Goal: Find specific page/section: Find specific page/section

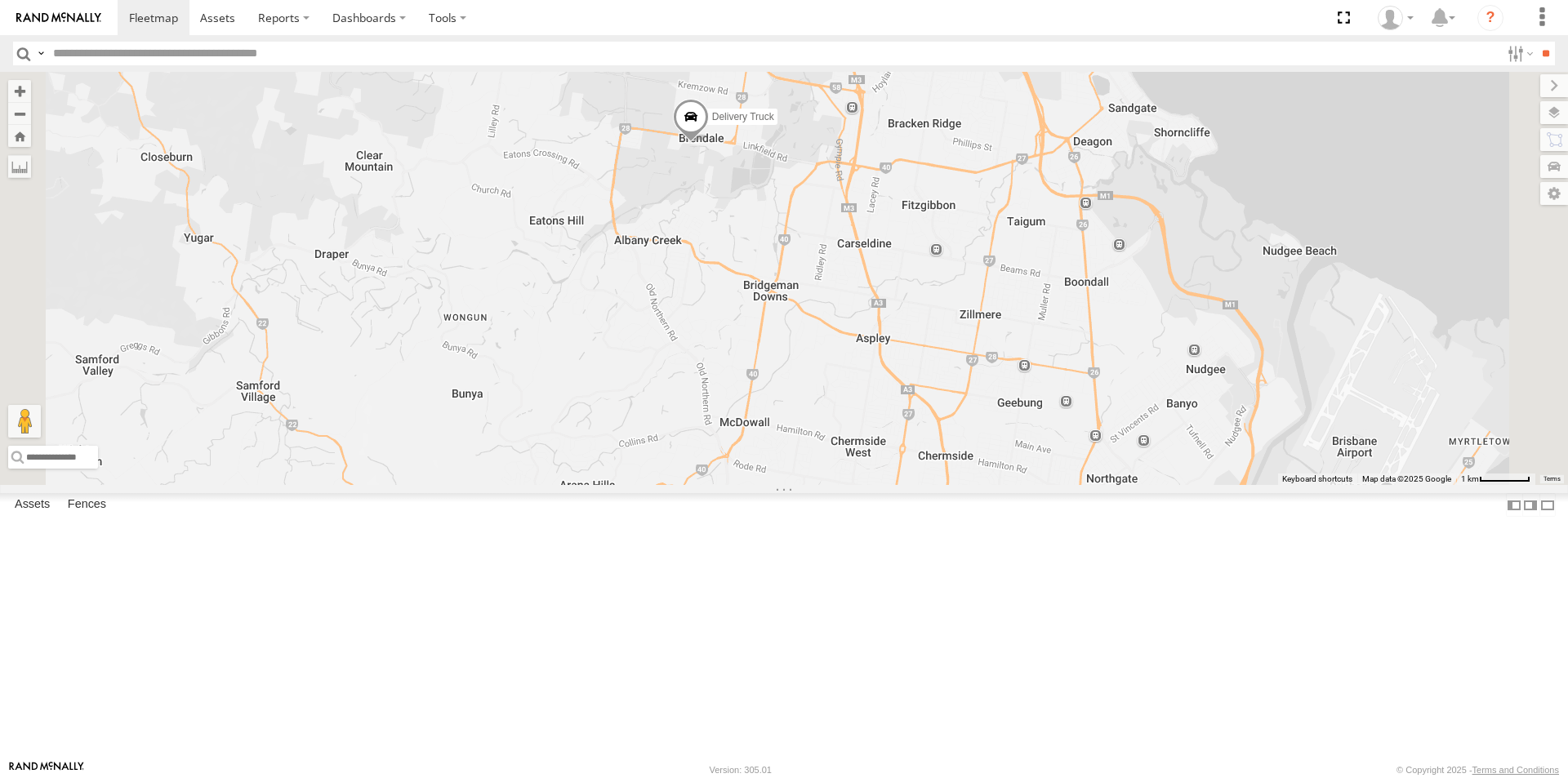
drag, startPoint x: 866, startPoint y: 187, endPoint x: 824, endPoint y: 552, distance: 367.4
click at [824, 485] on div "Delivery Truck cruise Small Truck" at bounding box center [784, 278] width 1568 height 413
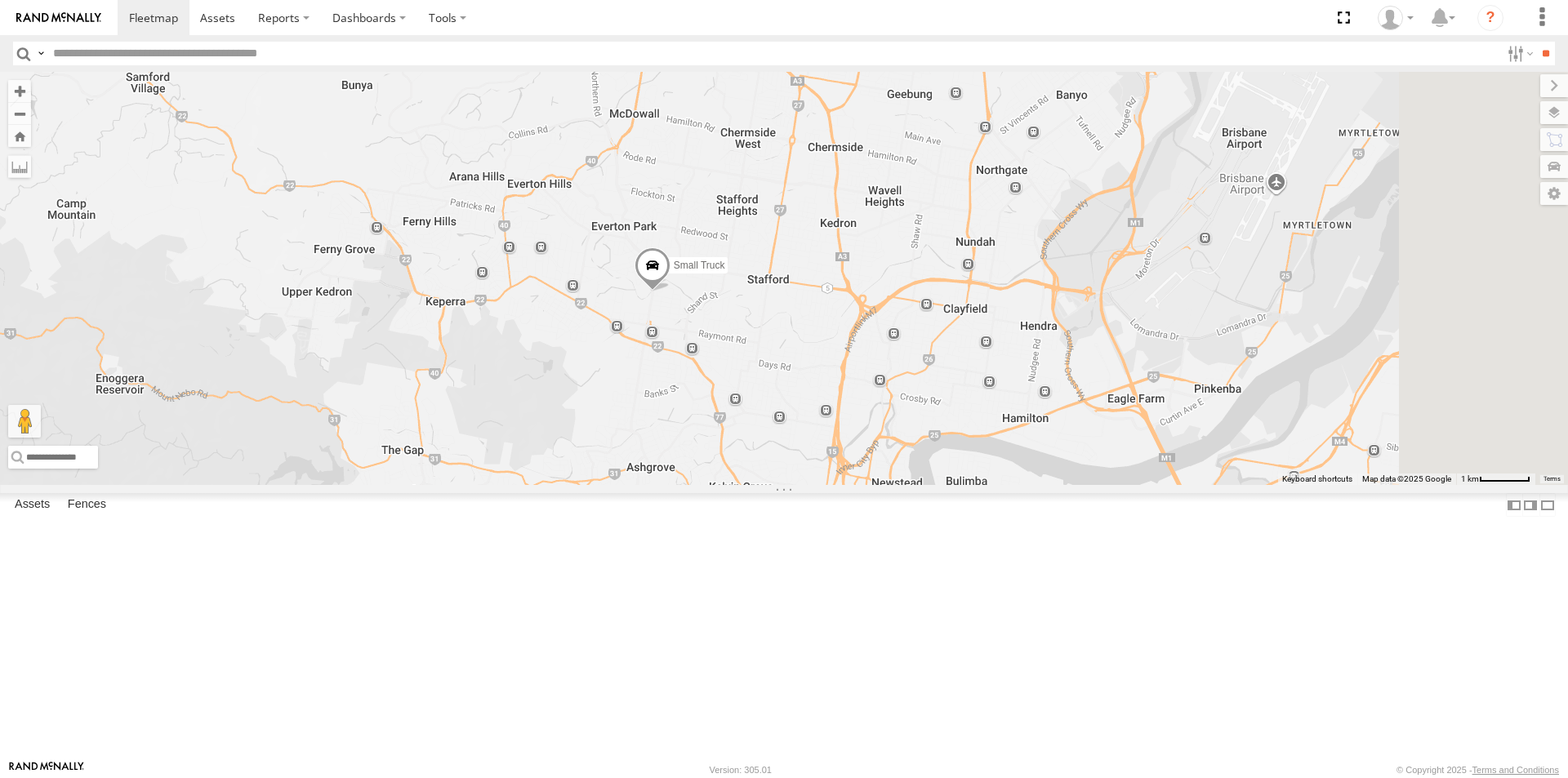
drag, startPoint x: 862, startPoint y: 620, endPoint x: 749, endPoint y: 301, distance: 338.4
click at [749, 301] on div "Delivery Truck cruise Small Truck" at bounding box center [784, 278] width 1568 height 413
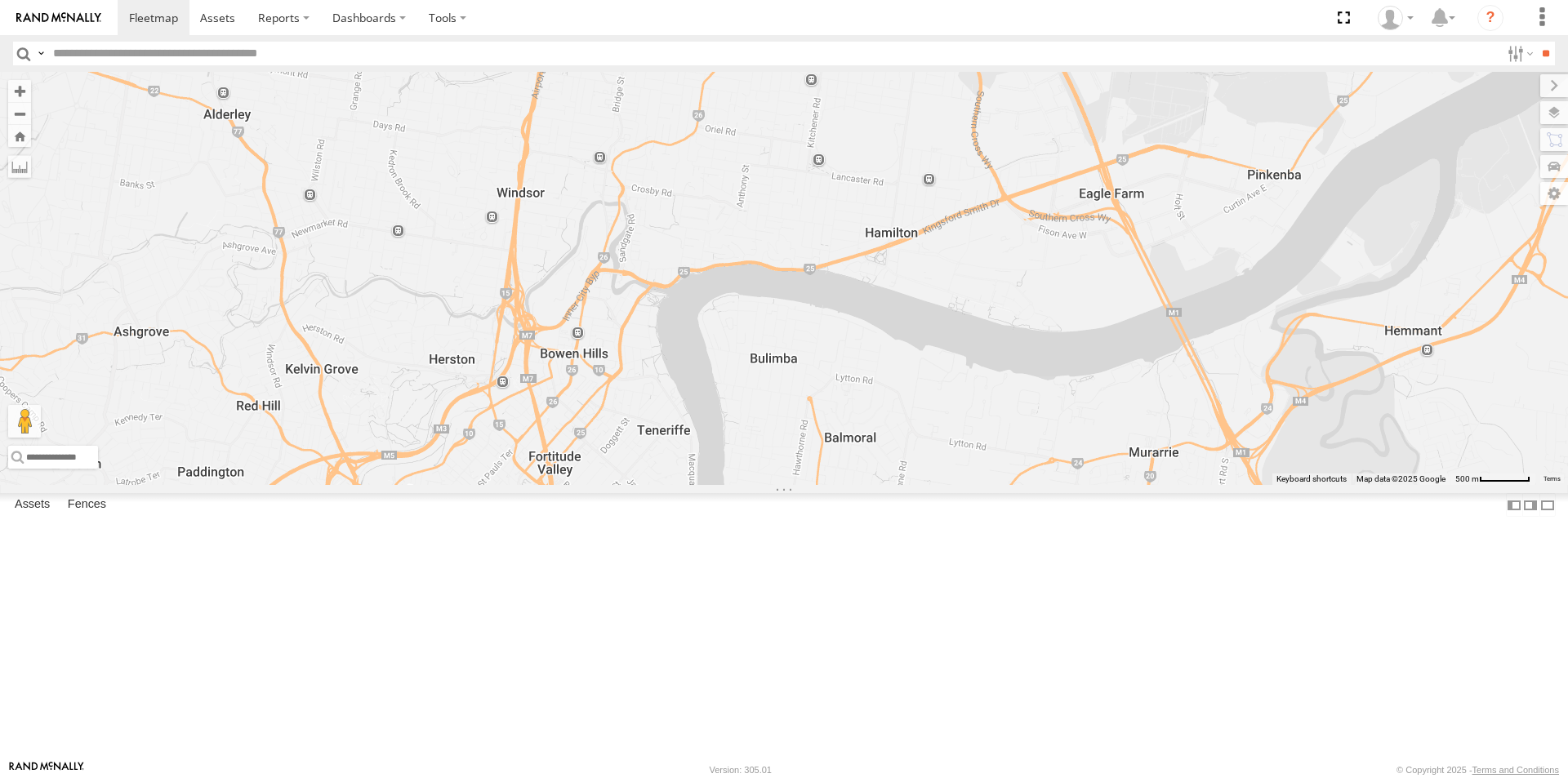
drag, startPoint x: 1274, startPoint y: 333, endPoint x: 867, endPoint y: 244, distance: 416.6
click at [867, 244] on div "Delivery Truck cruise Small Truck" at bounding box center [784, 278] width 1568 height 413
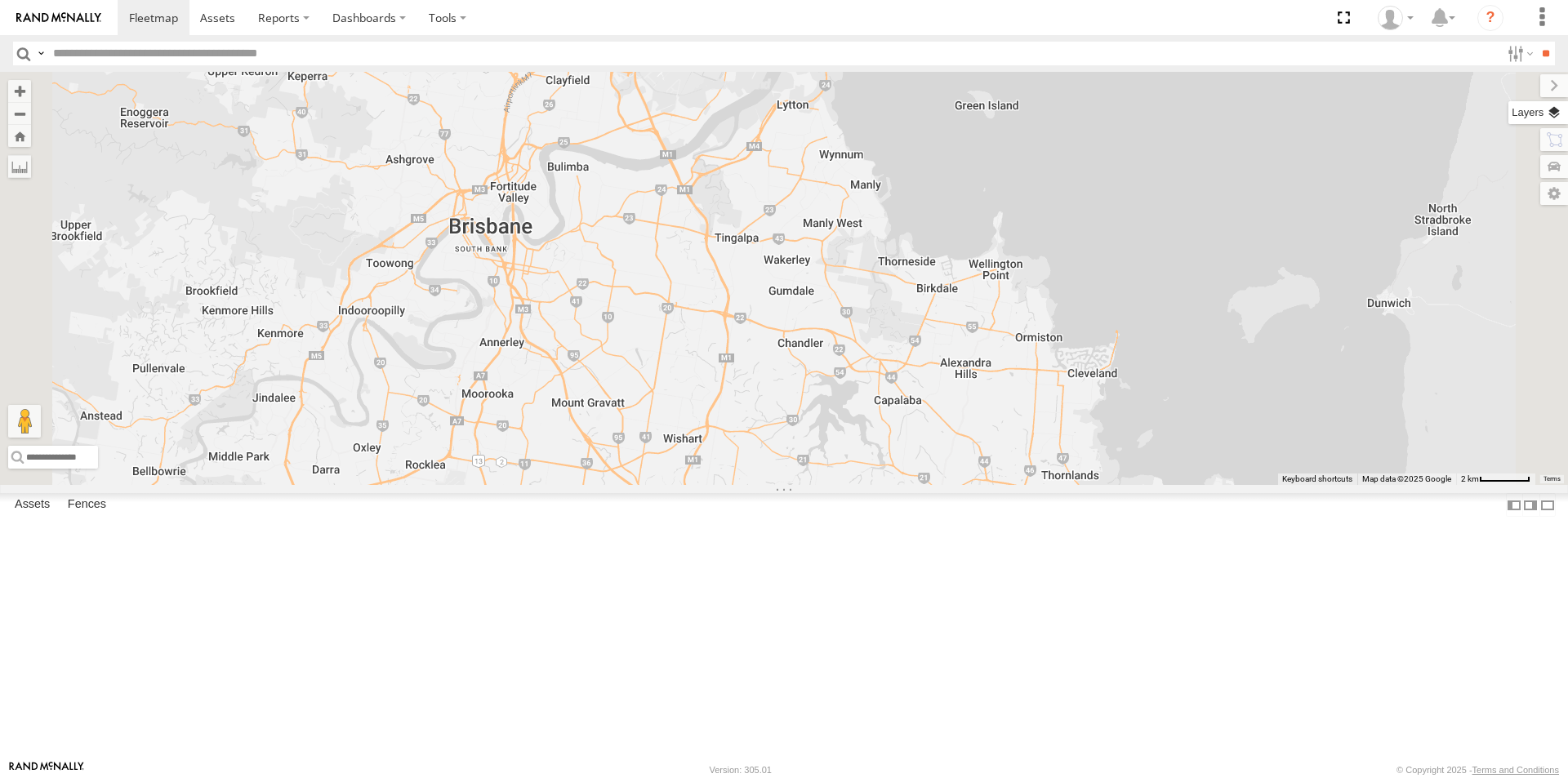
click at [1553, 113] on label at bounding box center [1538, 113] width 59 height 23
click at [0, 0] on span "Overlays" at bounding box center [0, 0] width 0 height 0
click at [0, 0] on span "Basemaps" at bounding box center [0, 0] width 0 height 0
click at [0, 0] on span "Satellite + Roadmap" at bounding box center [0, 0] width 0 height 0
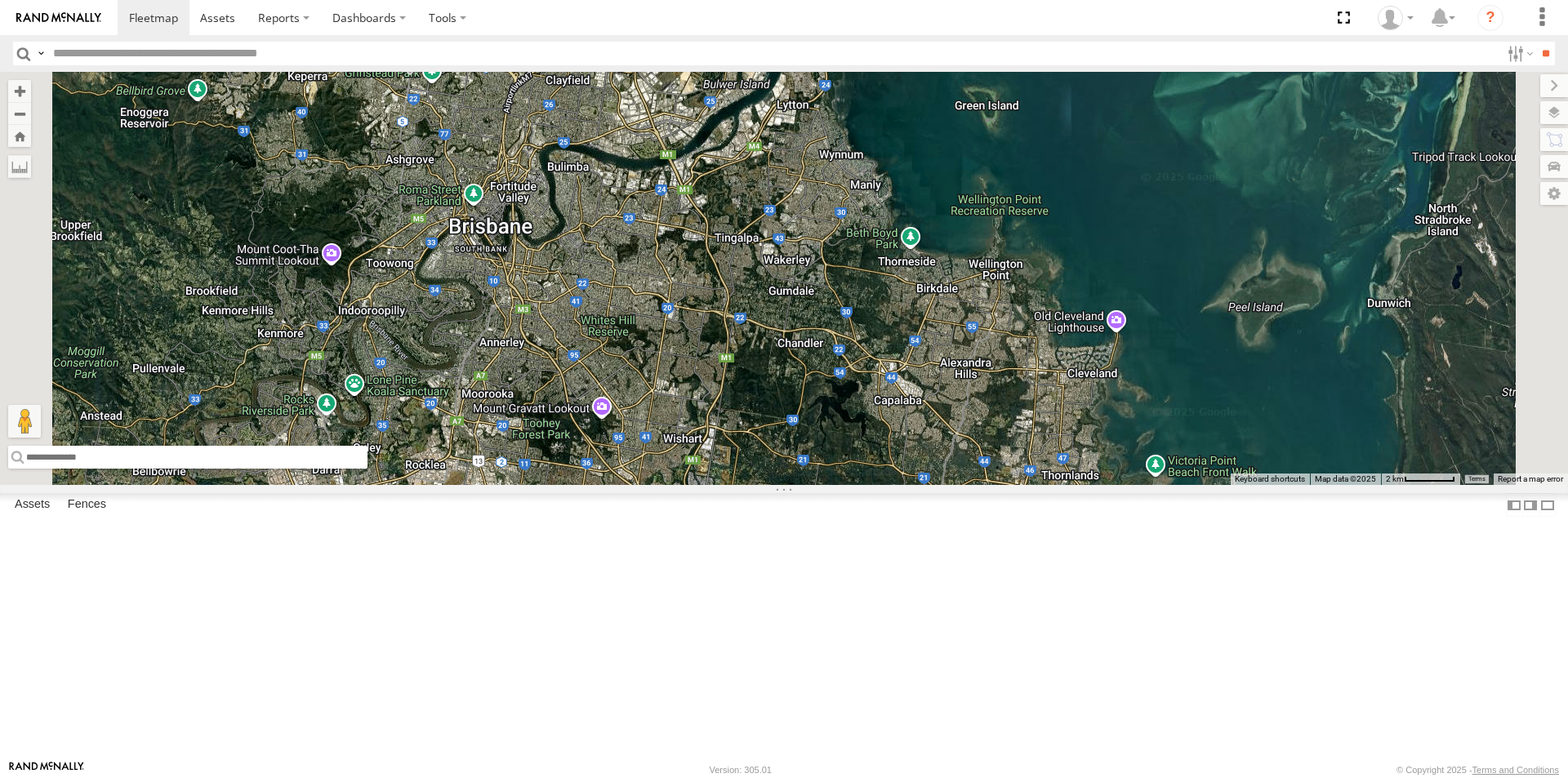
click at [368, 469] on input "text" at bounding box center [187, 457] width 359 height 23
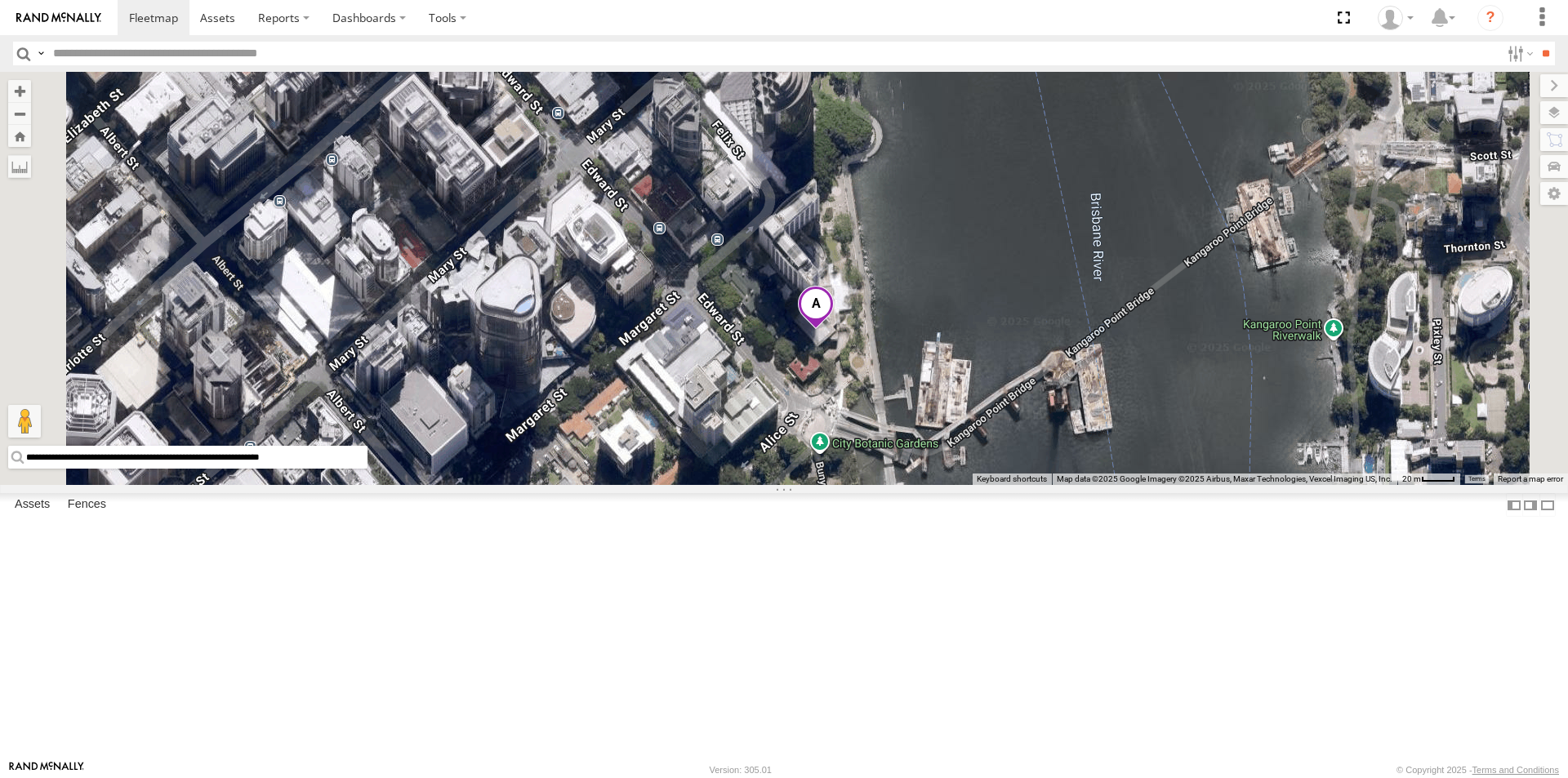
click at [368, 469] on input "**********" at bounding box center [187, 457] width 359 height 23
drag, startPoint x: 724, startPoint y: 734, endPoint x: 435, endPoint y: 739, distance: 289.0
click at [368, 469] on input "**********" at bounding box center [187, 457] width 359 height 23
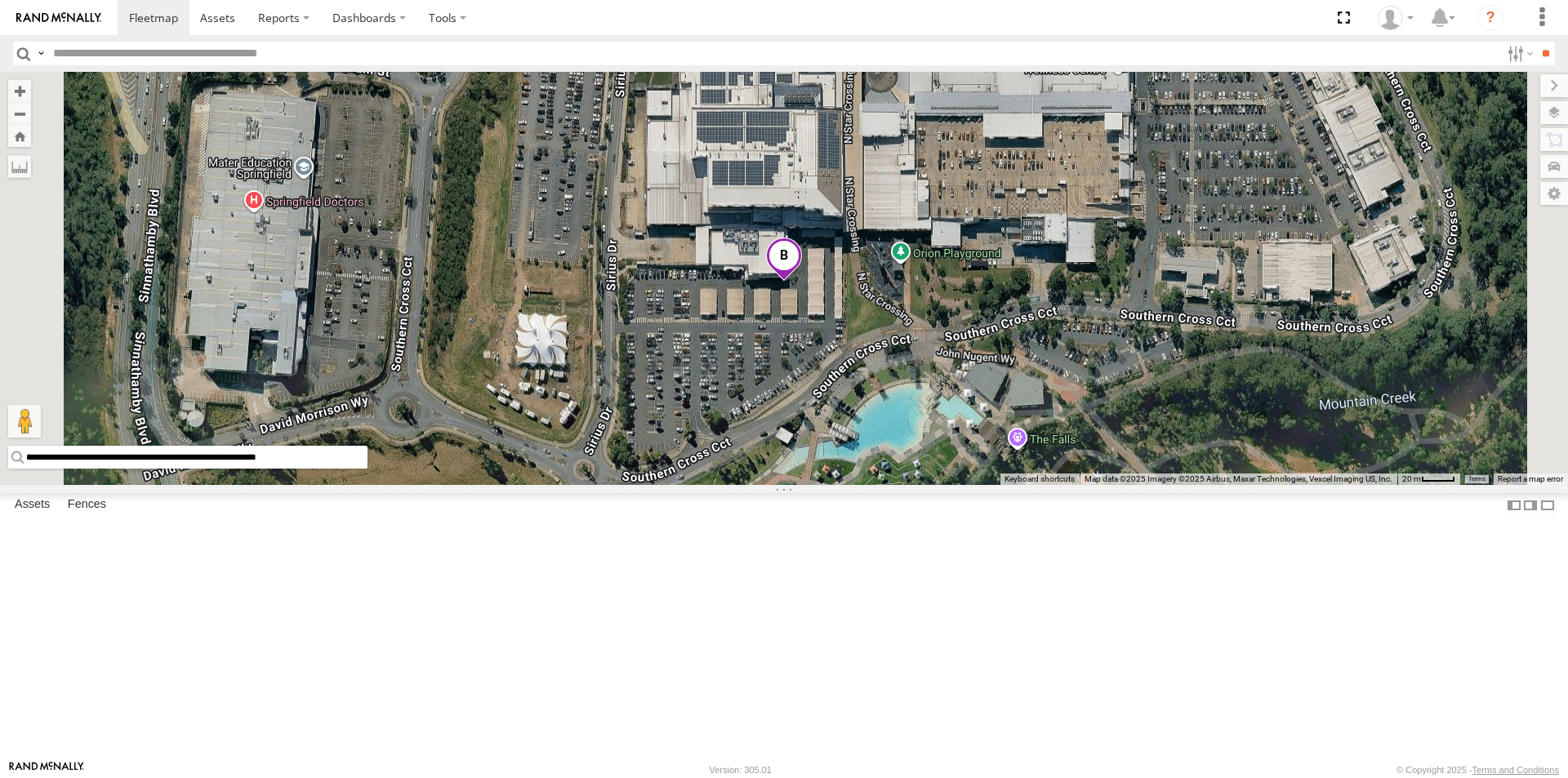
drag, startPoint x: 712, startPoint y: 735, endPoint x: 429, endPoint y: 734, distance: 283.0
click at [368, 469] on input "**********" at bounding box center [187, 457] width 359 height 23
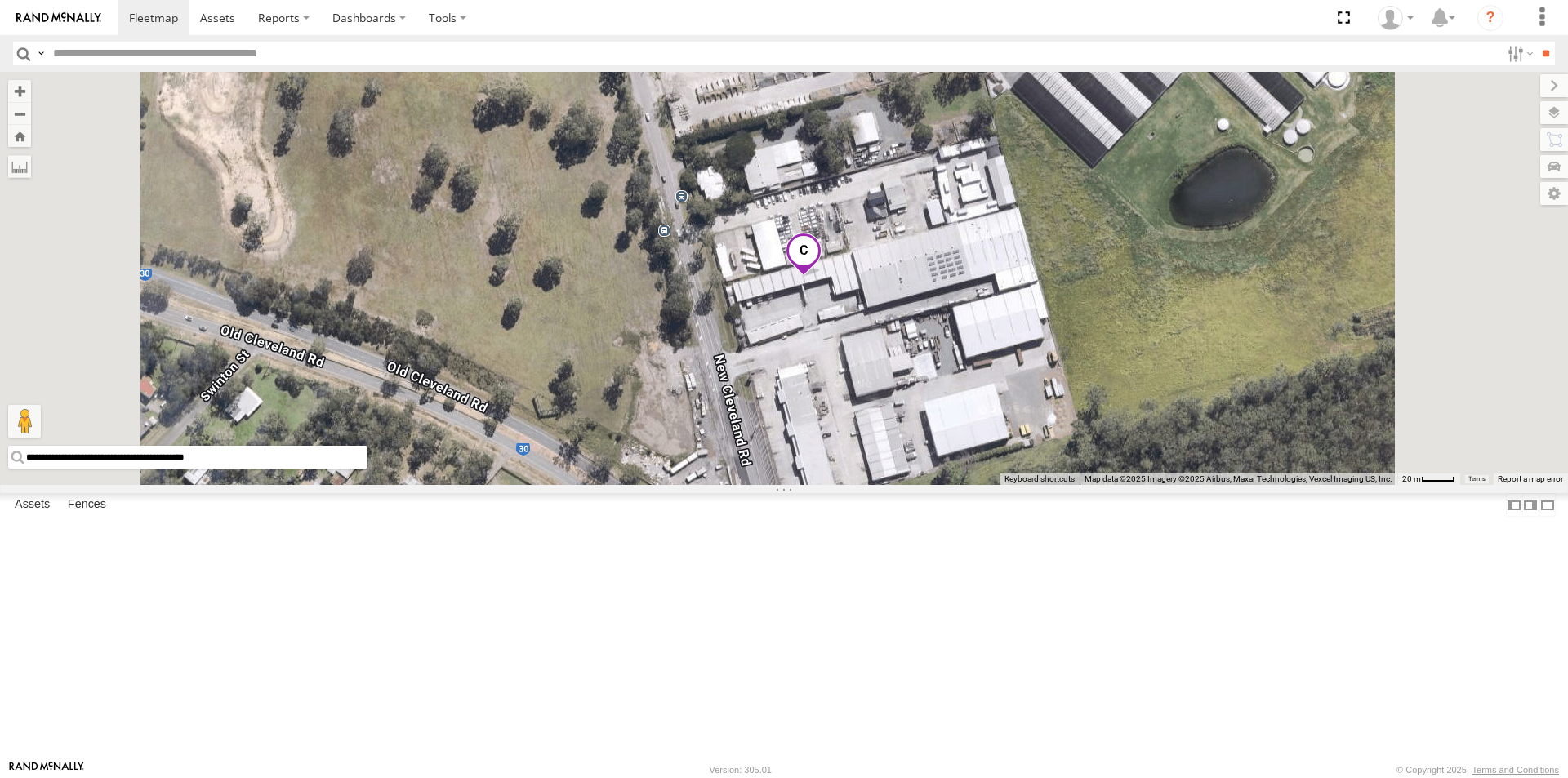
drag, startPoint x: 649, startPoint y: 732, endPoint x: 437, endPoint y: 739, distance: 212.1
click at [368, 469] on input "**********" at bounding box center [187, 457] width 359 height 23
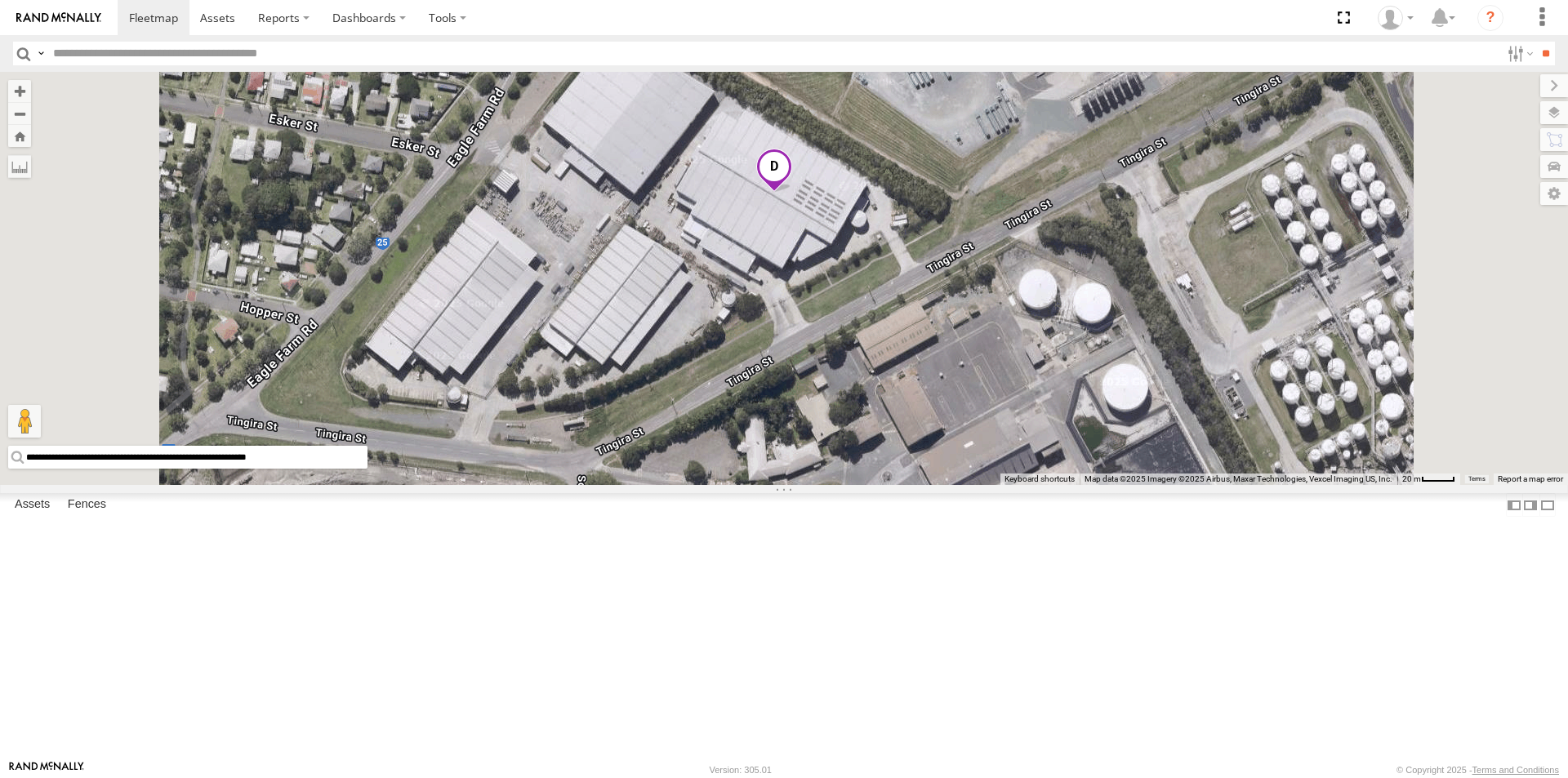
drag, startPoint x: 707, startPoint y: 734, endPoint x: 428, endPoint y: 731, distance: 279.0
click at [368, 469] on input "**********" at bounding box center [187, 457] width 359 height 23
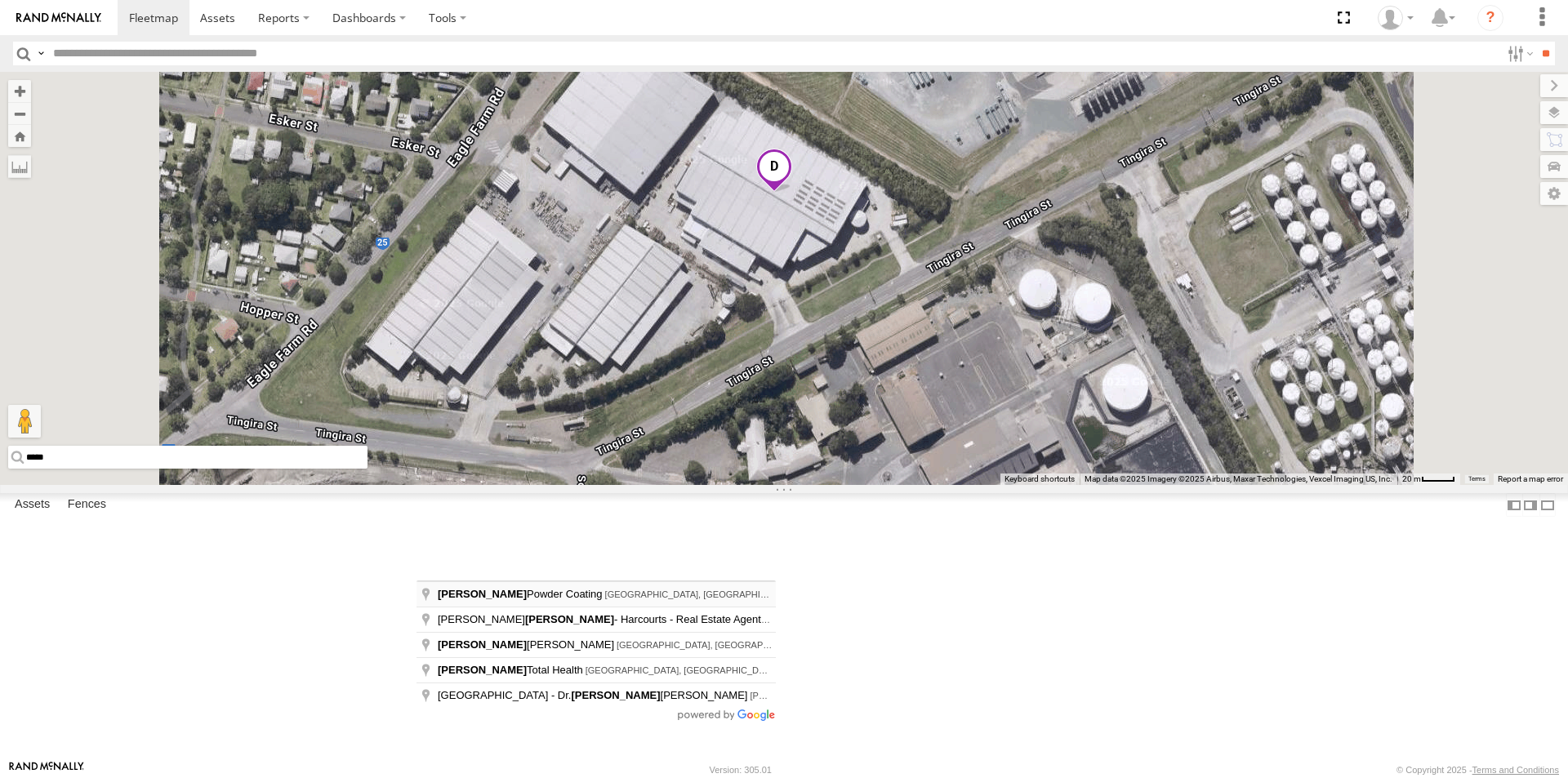
type input "**********"
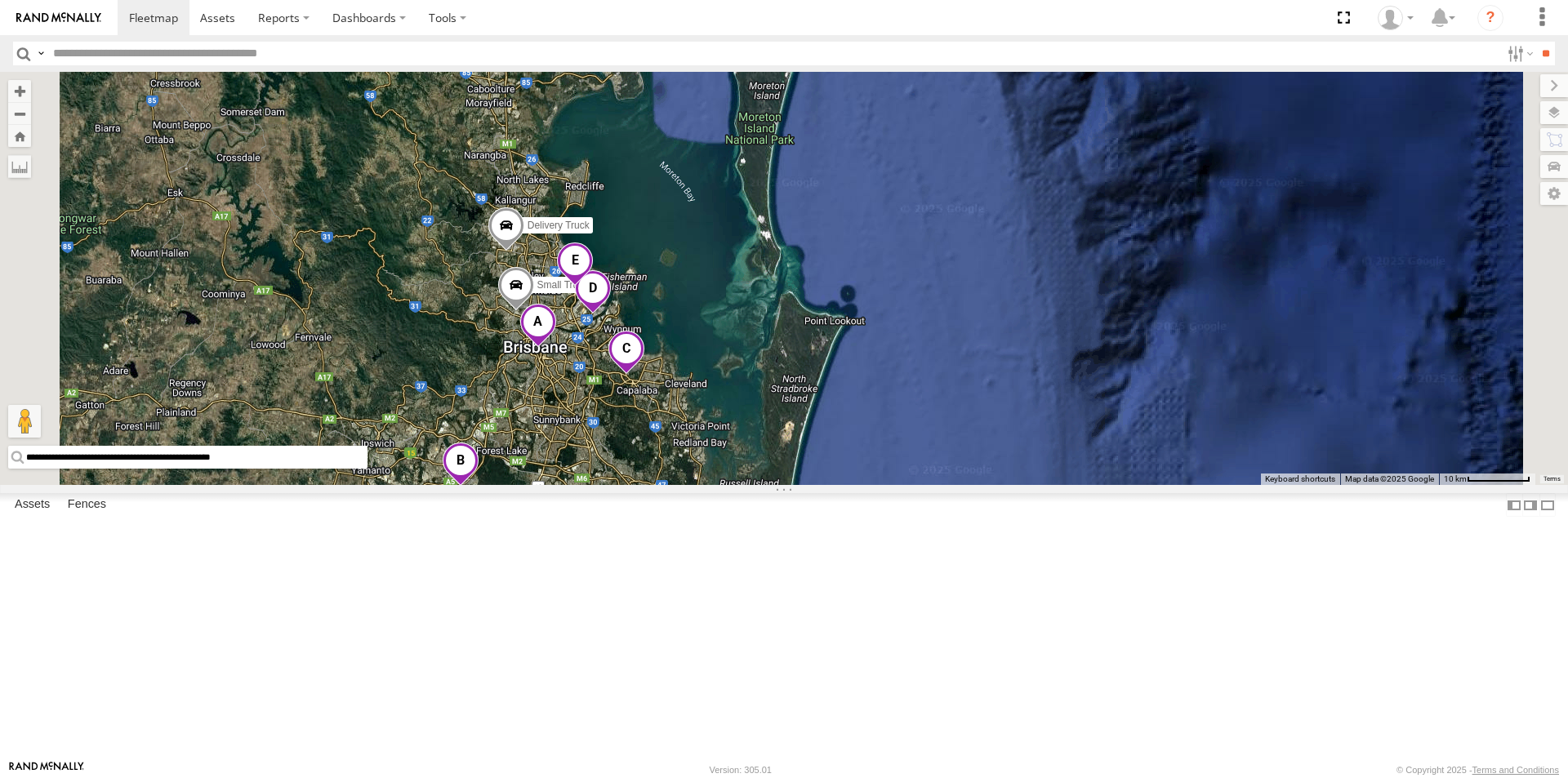
drag, startPoint x: 970, startPoint y: 719, endPoint x: 930, endPoint y: 463, distance: 259.1
click at [931, 463] on div "Delivery Truck cruise Small Truck" at bounding box center [784, 278] width 1568 height 413
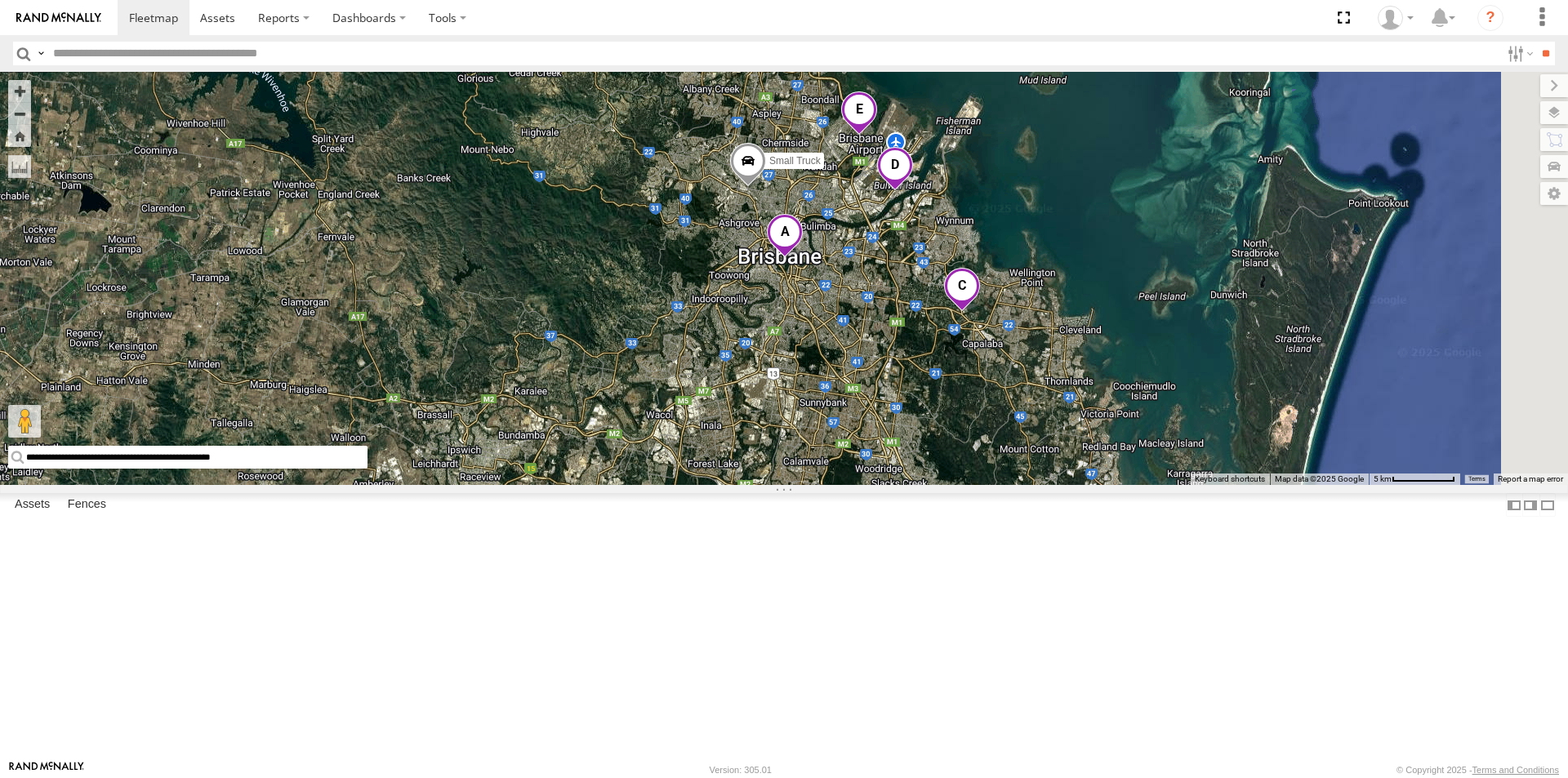
drag, startPoint x: 1172, startPoint y: 612, endPoint x: 990, endPoint y: 462, distance: 235.8
click at [916, 485] on div "Delivery Truck Small Truck cruise" at bounding box center [784, 278] width 1568 height 413
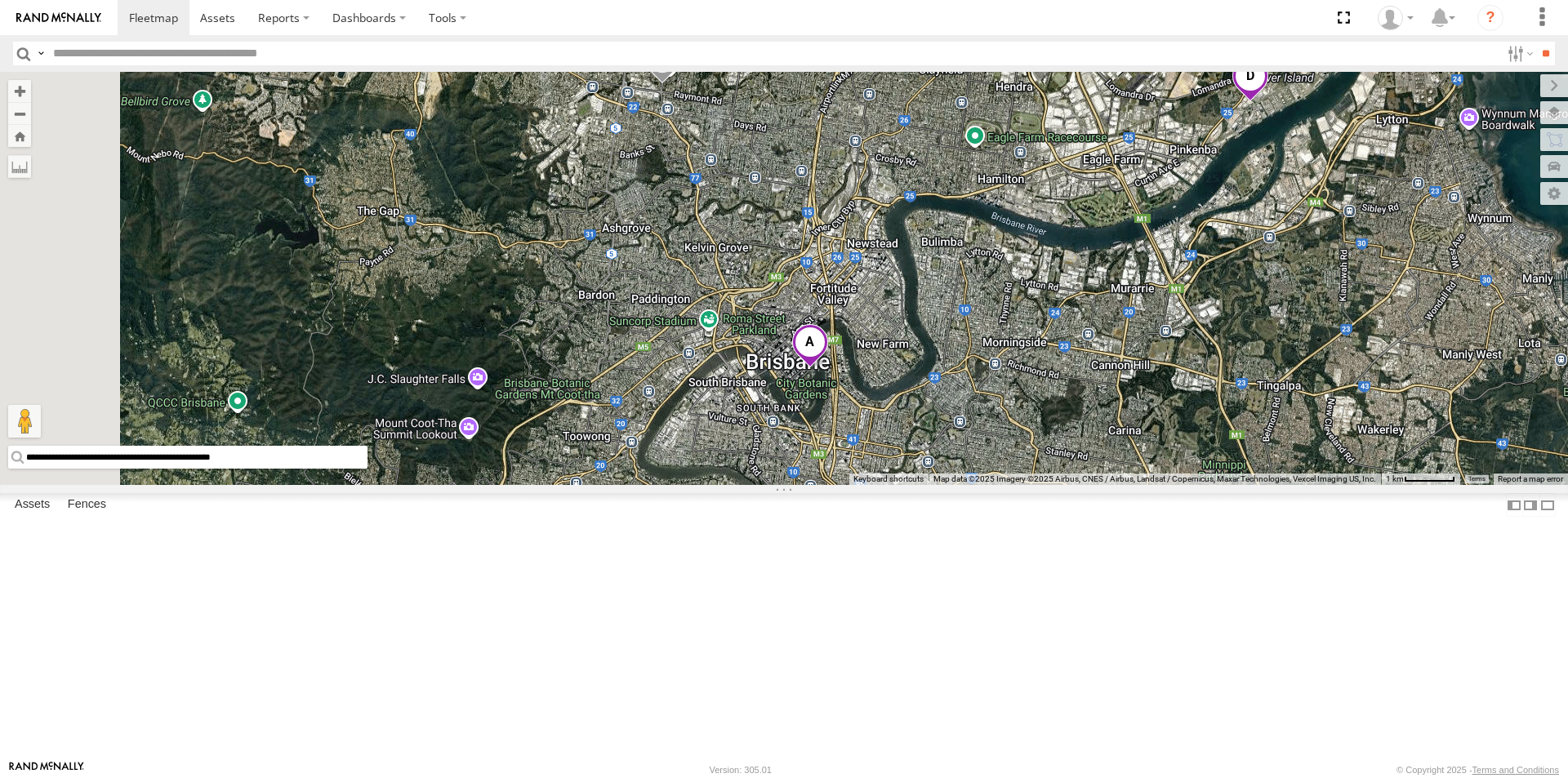
drag, startPoint x: 844, startPoint y: 336, endPoint x: 976, endPoint y: 626, distance: 318.6
click at [976, 485] on div "Delivery Truck Small Truck cruise" at bounding box center [784, 278] width 1568 height 413
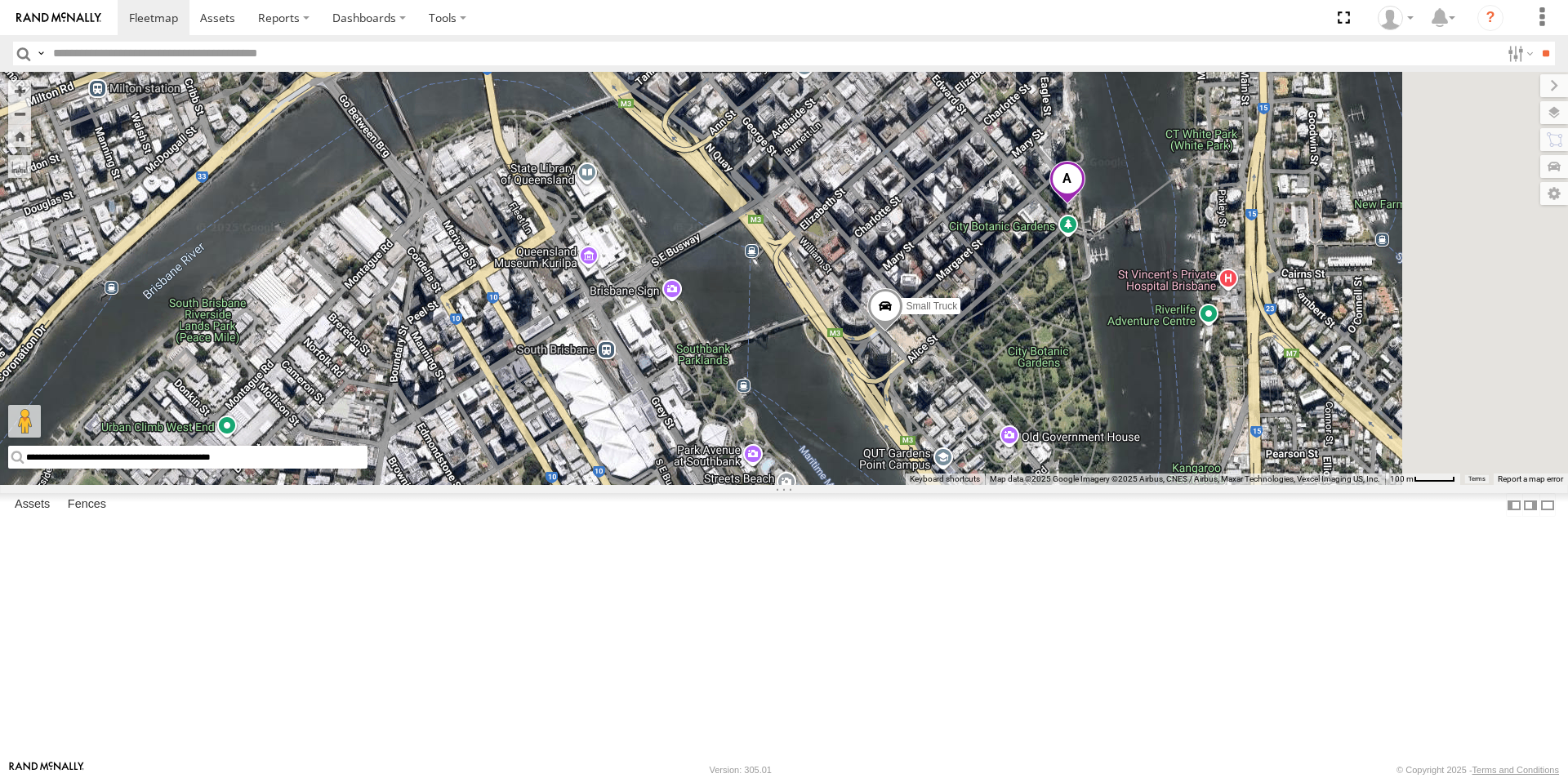
drag, startPoint x: 1288, startPoint y: 525, endPoint x: 1191, endPoint y: 516, distance: 97.4
click at [1191, 485] on div "Small Truck" at bounding box center [784, 278] width 1568 height 413
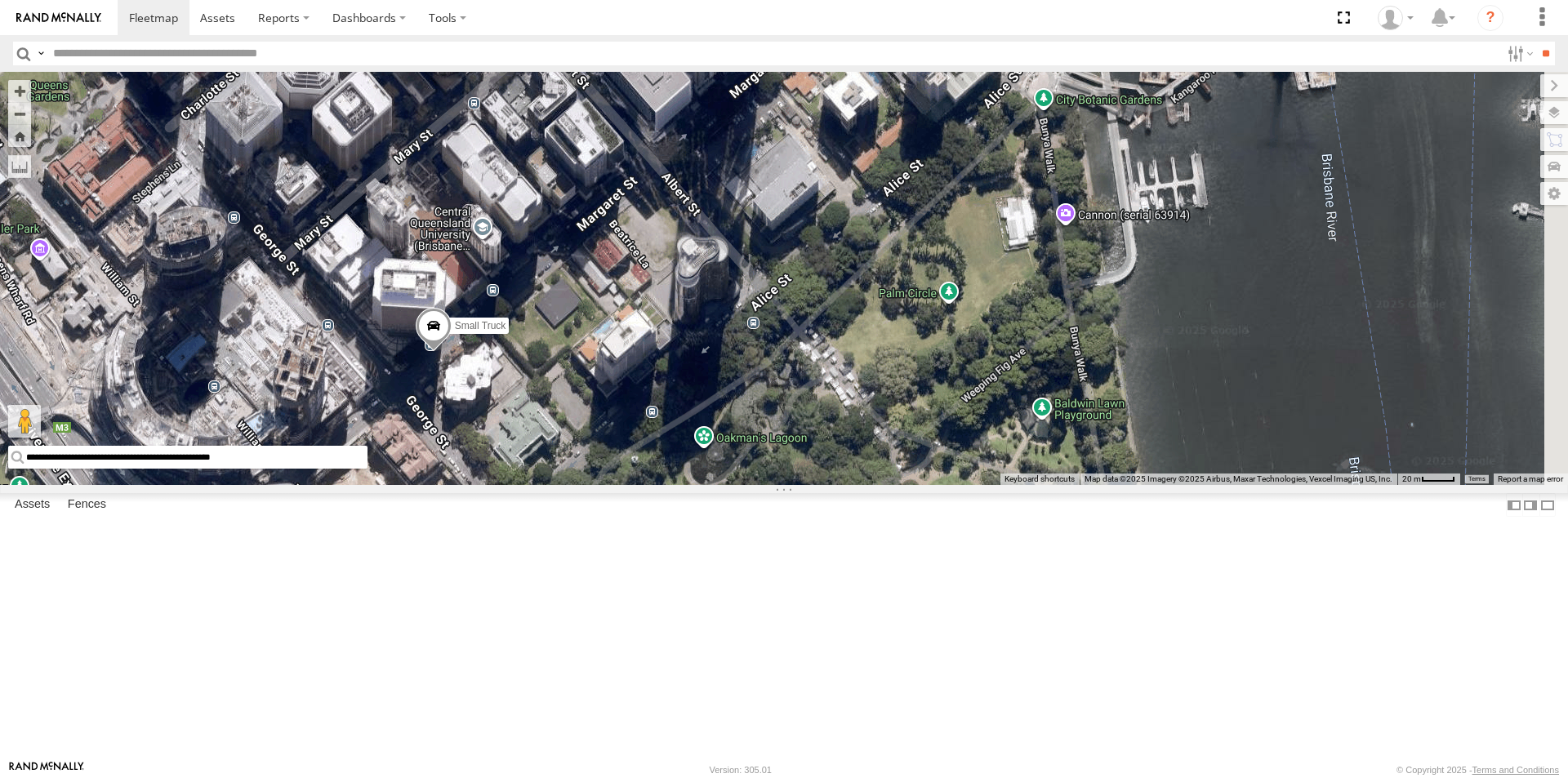
drag, startPoint x: 1037, startPoint y: 273, endPoint x: 684, endPoint y: 627, distance: 499.9
click at [684, 485] on div "Small Truck" at bounding box center [784, 278] width 1568 height 413
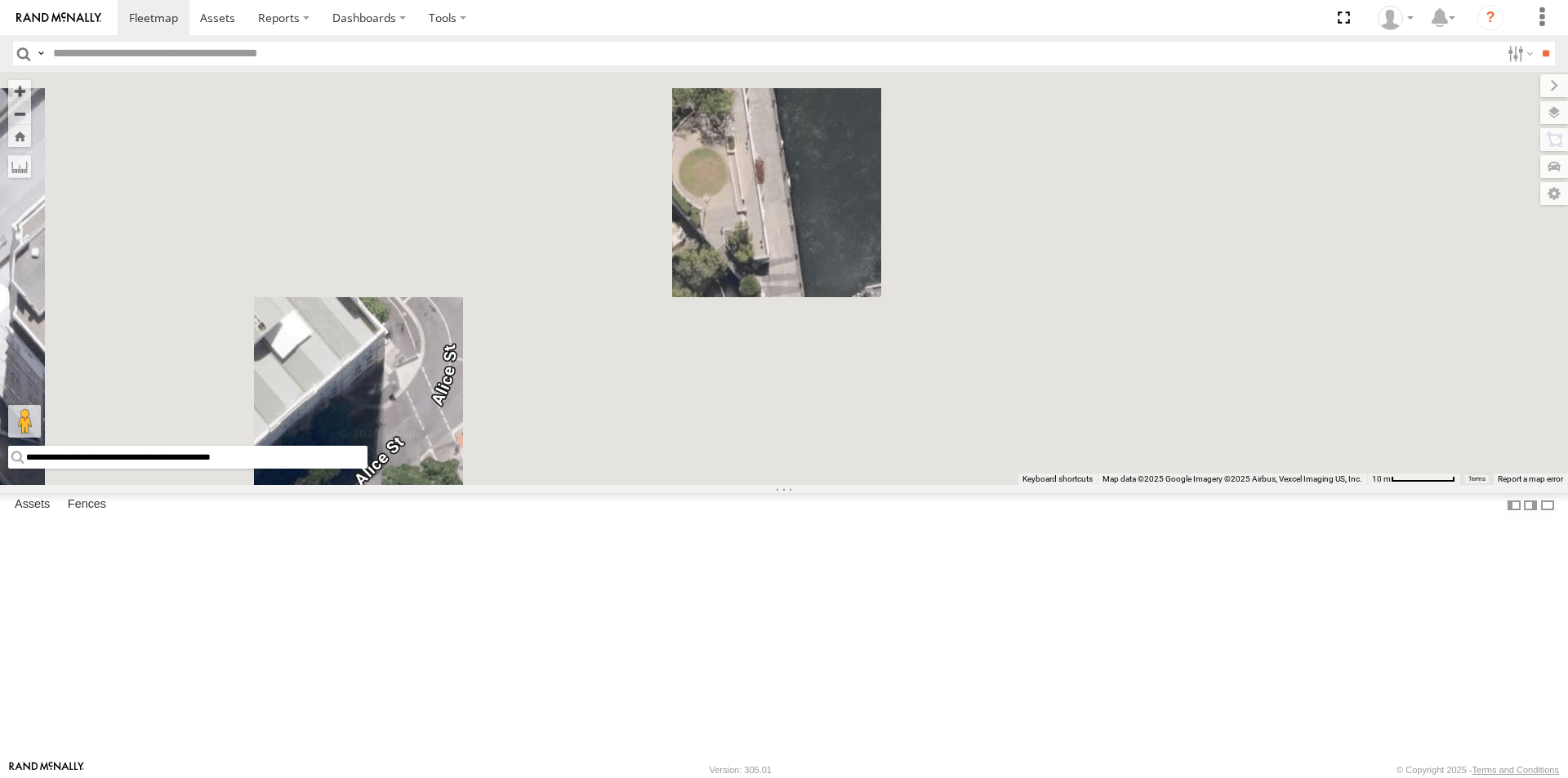
drag, startPoint x: 1320, startPoint y: 145, endPoint x: 820, endPoint y: 357, distance: 543.1
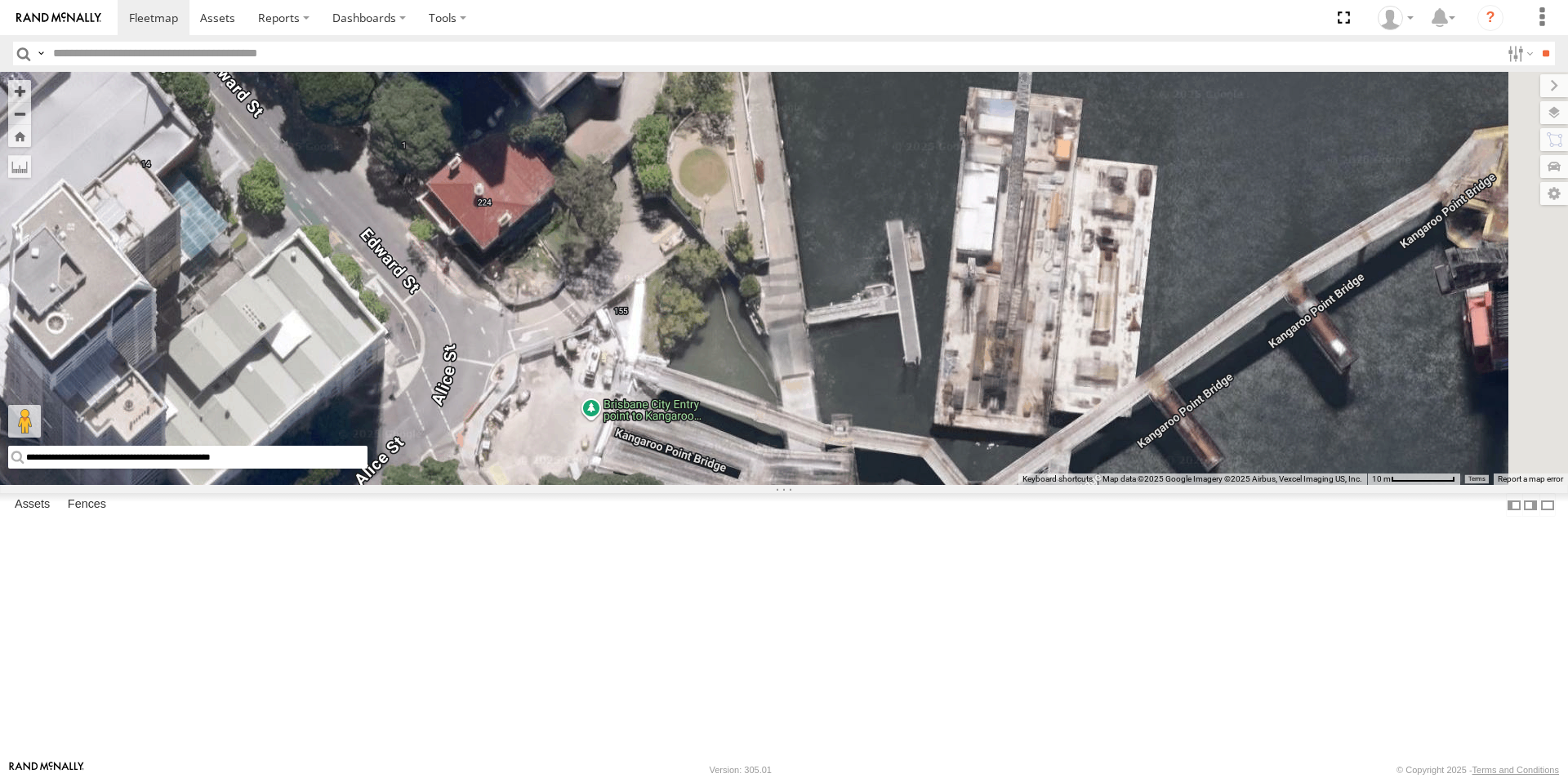
click at [820, 357] on div "Small Truck" at bounding box center [784, 278] width 1568 height 413
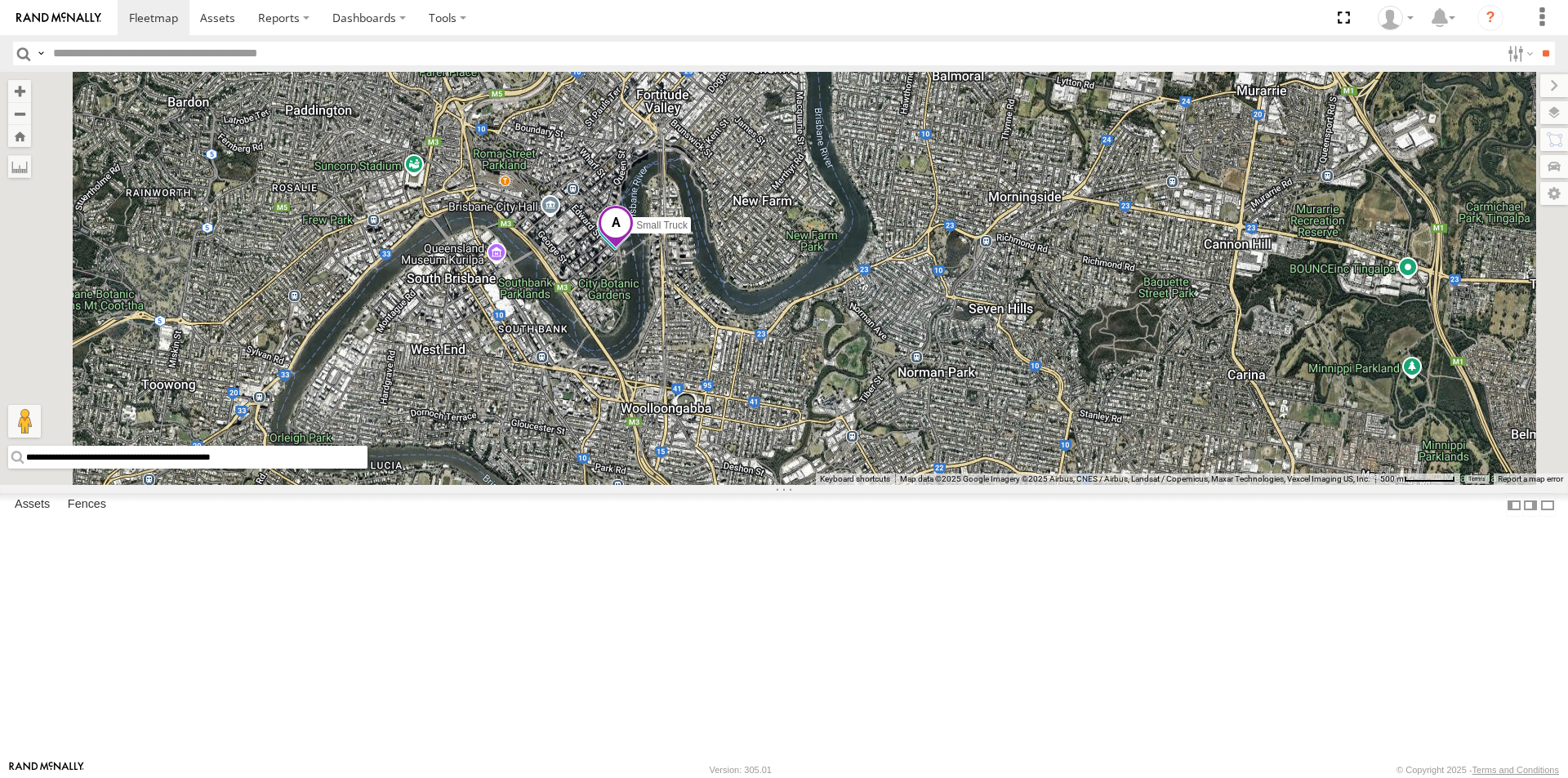
drag, startPoint x: 880, startPoint y: 259, endPoint x: 979, endPoint y: 674, distance: 426.6
click at [979, 485] on div "Delivery Truck Small Truck cruise" at bounding box center [784, 278] width 1568 height 413
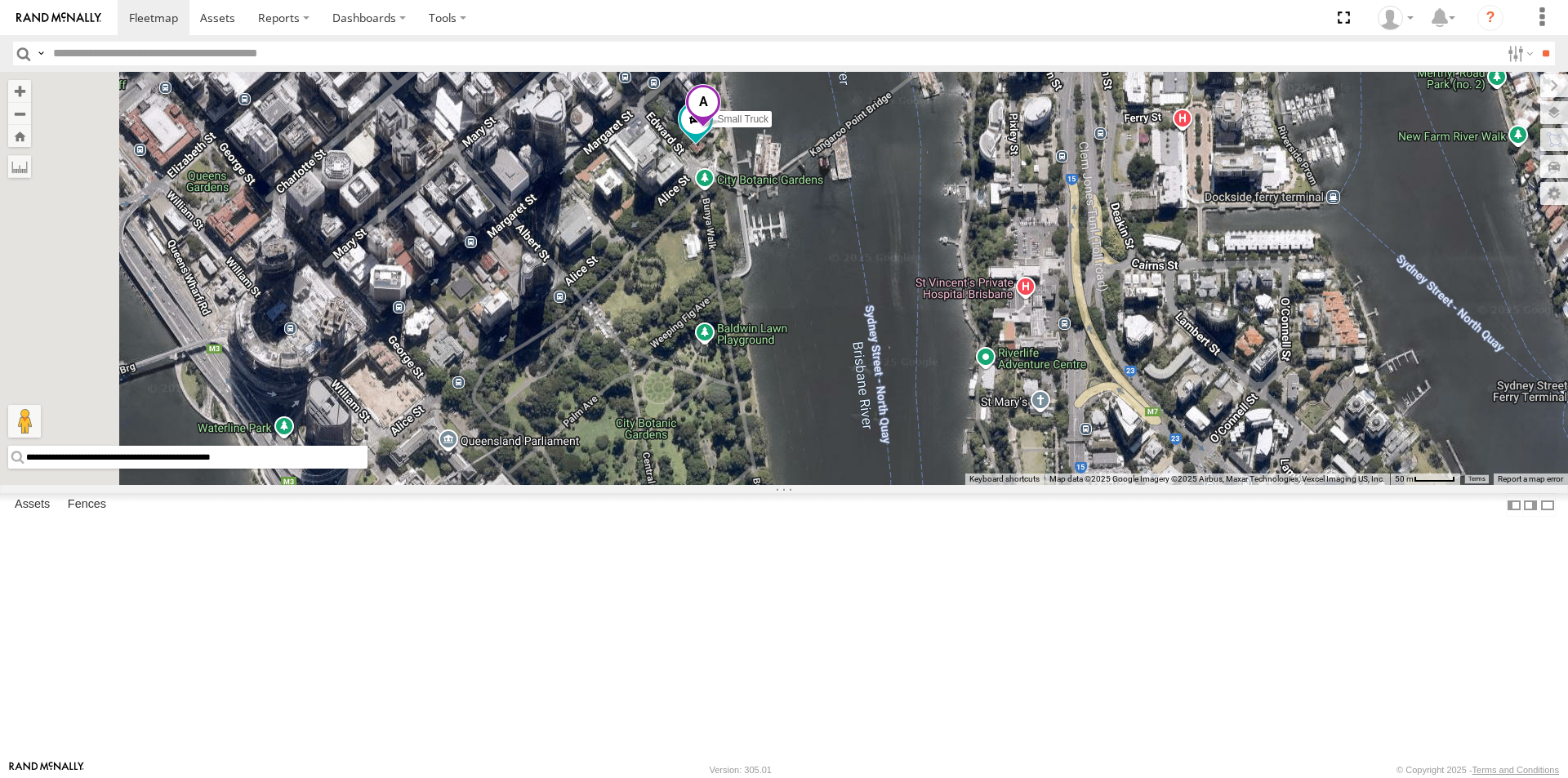
drag, startPoint x: 912, startPoint y: 243, endPoint x: 987, endPoint y: 505, distance: 272.5
click at [987, 485] on div "Delivery Truck Small Truck cruise" at bounding box center [784, 278] width 1568 height 413
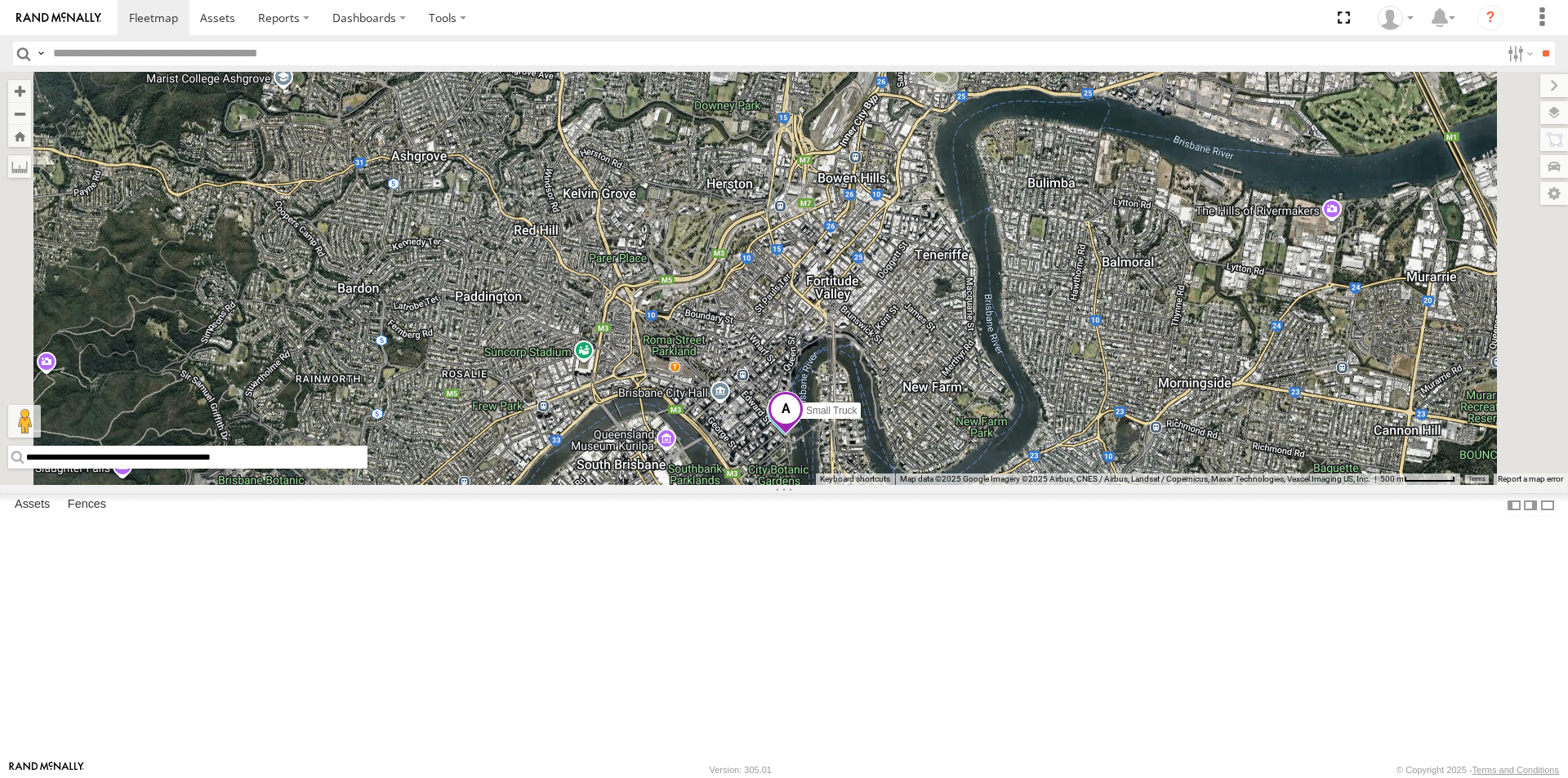
click at [803, 435] on span at bounding box center [786, 412] width 36 height 44
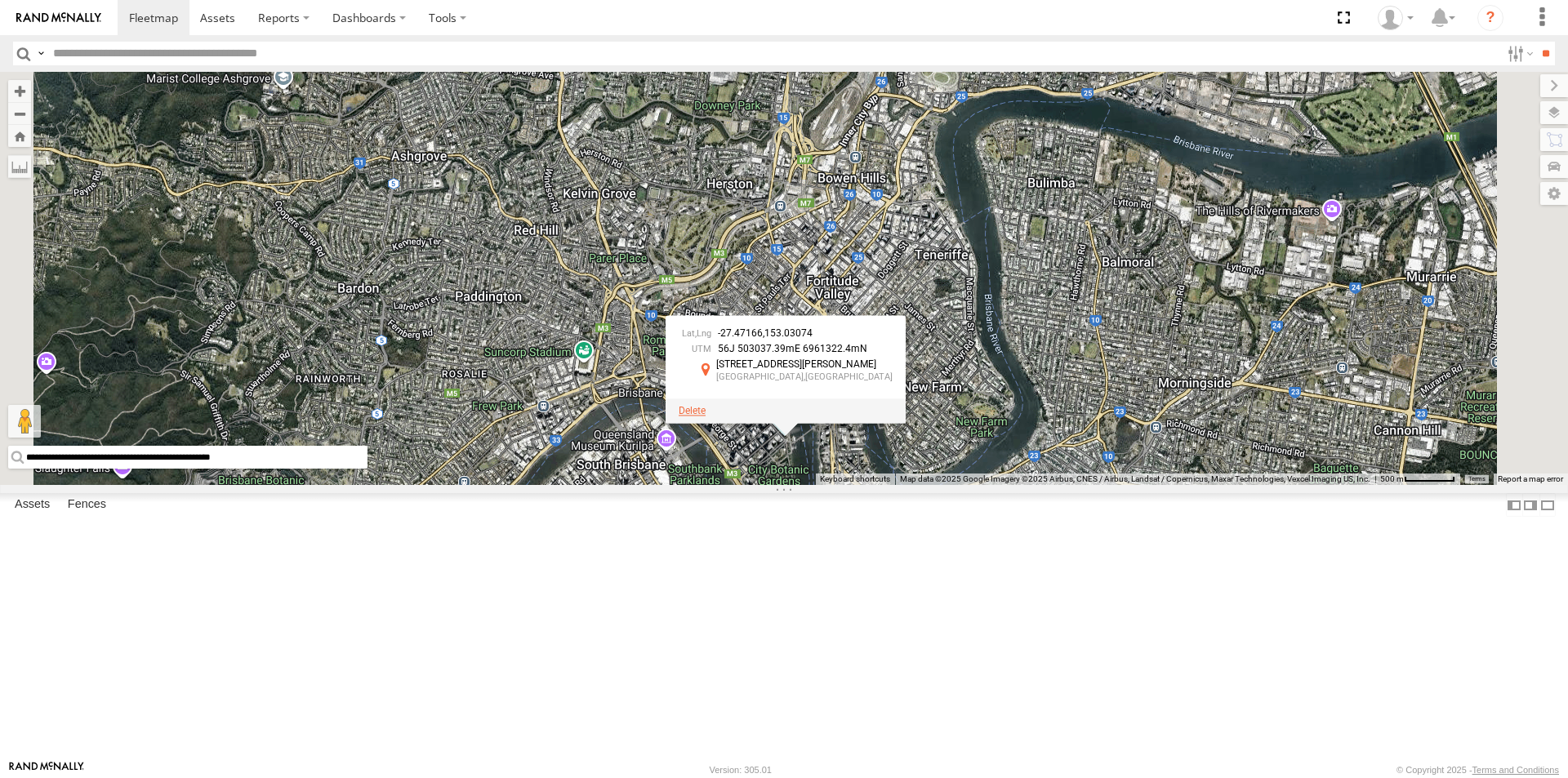
click at [706, 417] on span at bounding box center [691, 411] width 27 height 11
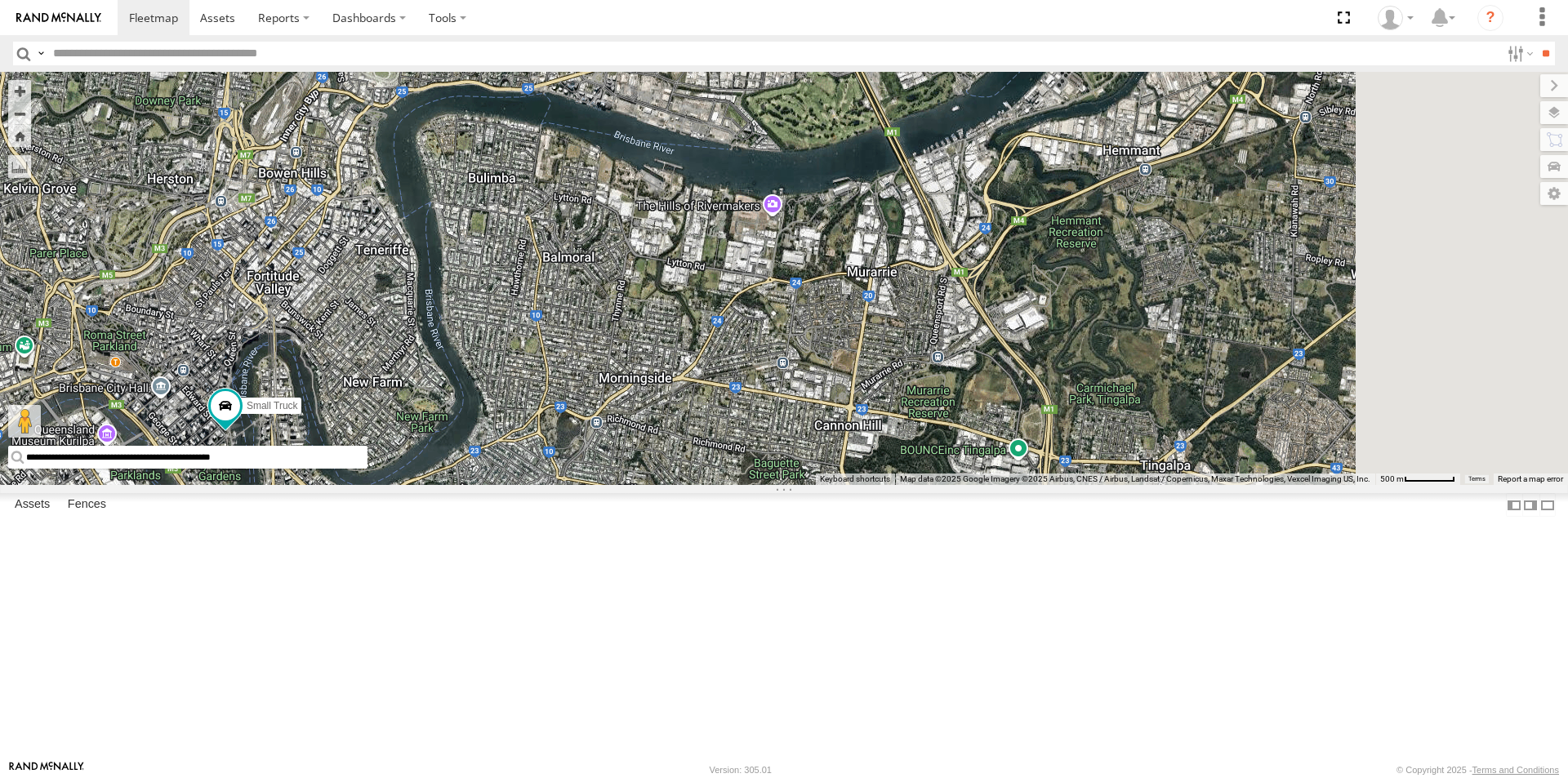
drag, startPoint x: 1266, startPoint y: 572, endPoint x: 703, endPoint y: 567, distance: 563.0
click at [703, 485] on div "Delivery Truck Small Truck cruise" at bounding box center [784, 278] width 1568 height 413
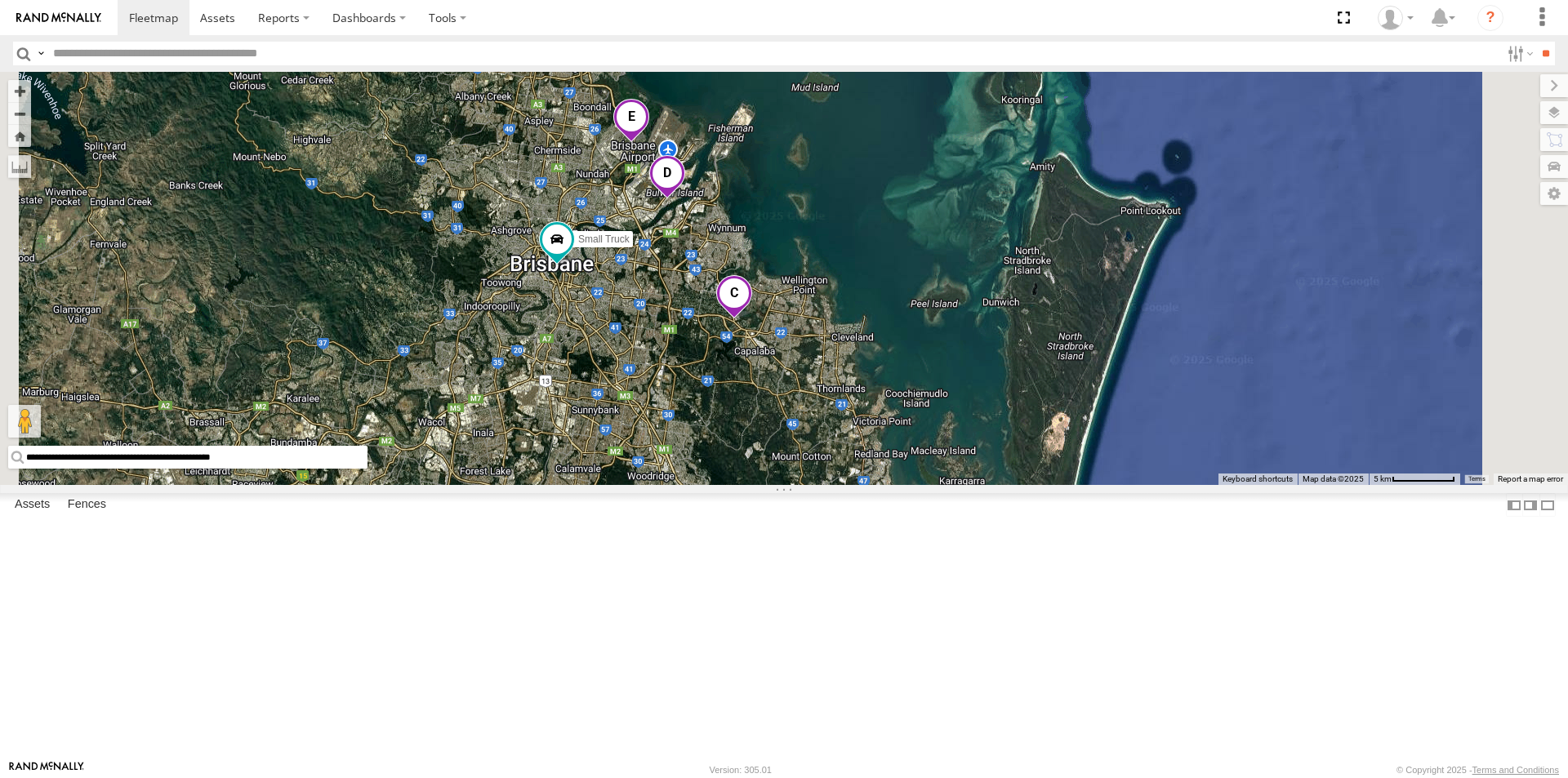
drag, startPoint x: 883, startPoint y: 734, endPoint x: 899, endPoint y: 541, distance: 193.7
click at [899, 485] on div "Delivery Truck Small Truck cruise" at bounding box center [784, 278] width 1568 height 413
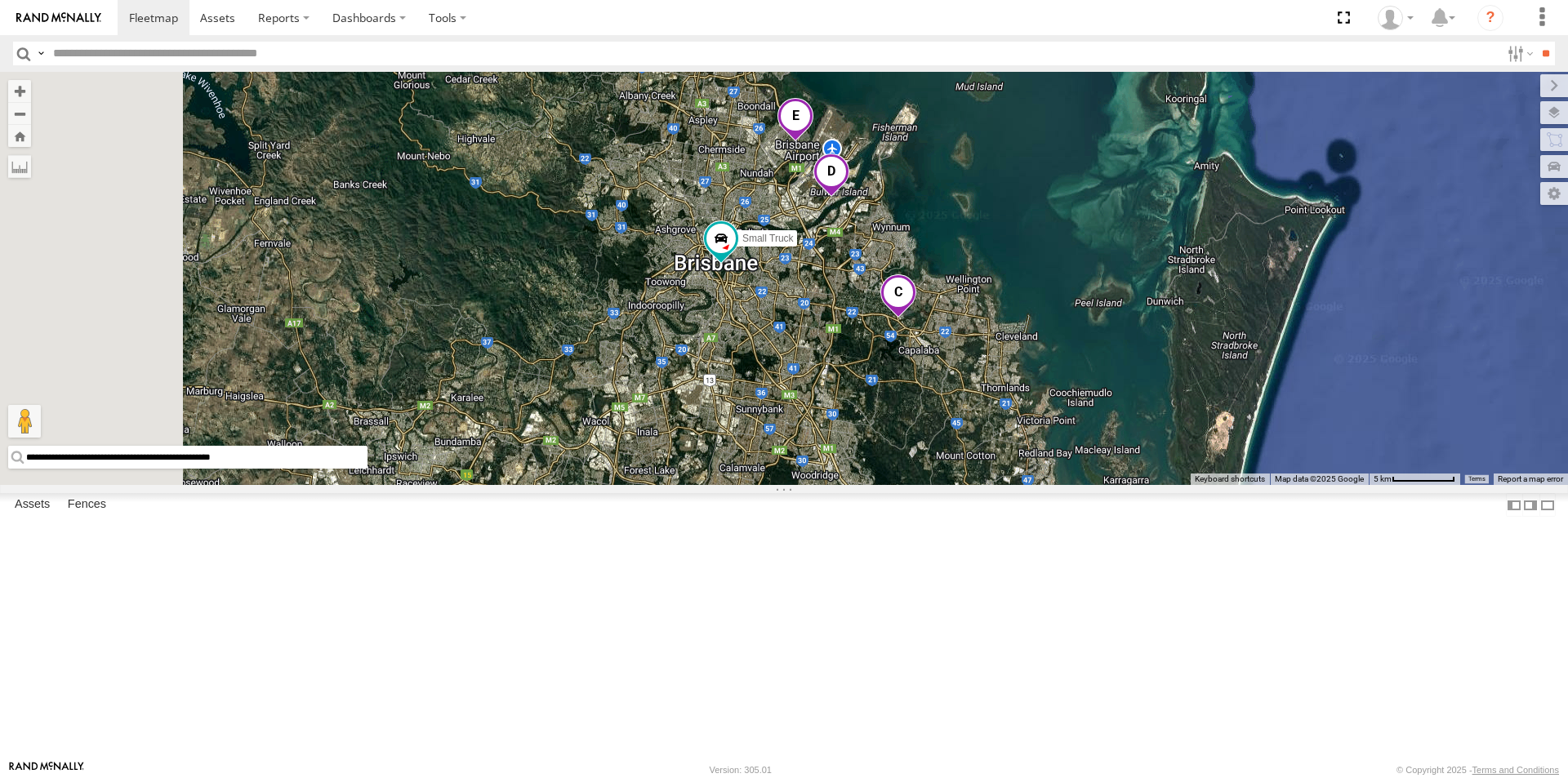
drag, startPoint x: 961, startPoint y: 662, endPoint x: 1089, endPoint y: 561, distance: 163.0
click at [1089, 485] on div "Small Truck Delivery Truck cruise" at bounding box center [784, 278] width 1568 height 413
